Goal: Check status: Check status

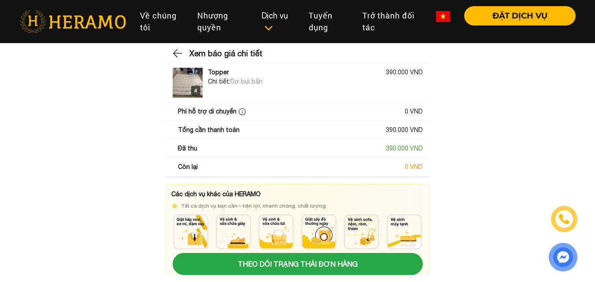
scroll to position [98, 0]
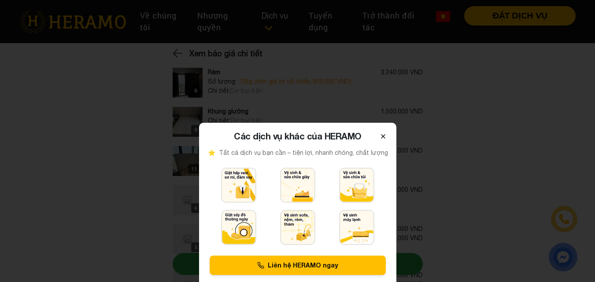
click at [384, 136] on icon at bounding box center [384, 137] width 4 height 4
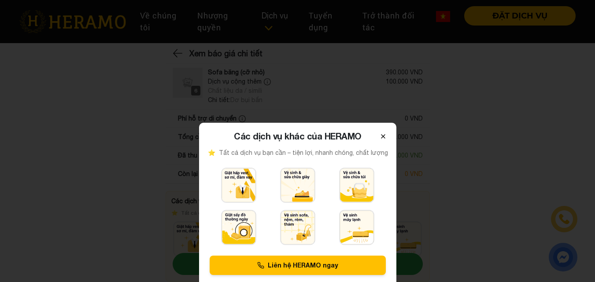
click at [385, 136] on icon at bounding box center [383, 136] width 7 height 7
click at [384, 135] on icon at bounding box center [383, 136] width 7 height 7
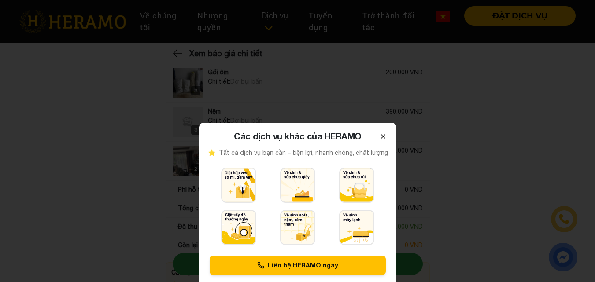
click at [385, 135] on icon at bounding box center [383, 136] width 7 height 7
click at [383, 135] on icon at bounding box center [383, 136] width 7 height 7
click at [384, 136] on icon at bounding box center [384, 137] width 4 height 4
